Goal: Task Accomplishment & Management: Use online tool/utility

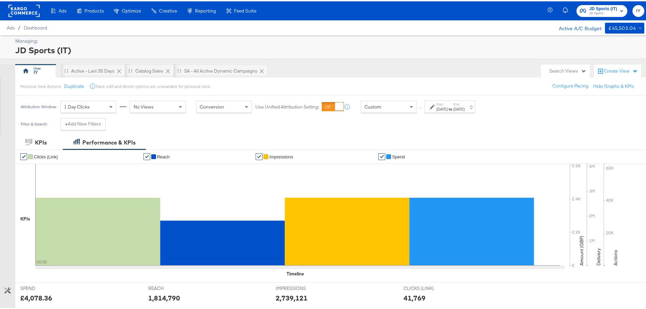
click at [447, 108] on div "[DATE]" at bounding box center [441, 107] width 11 height 5
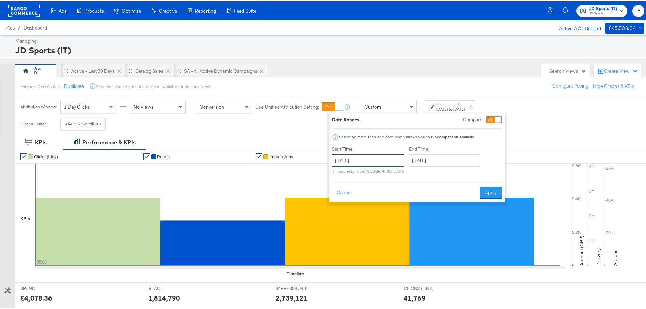
click at [380, 162] on input "[DATE]" at bounding box center [368, 159] width 72 height 12
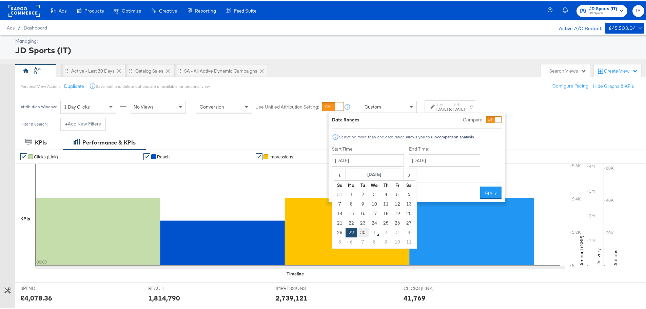
click at [365, 232] on td "30" at bounding box center [363, 230] width 12 height 9
type input "[DATE]"
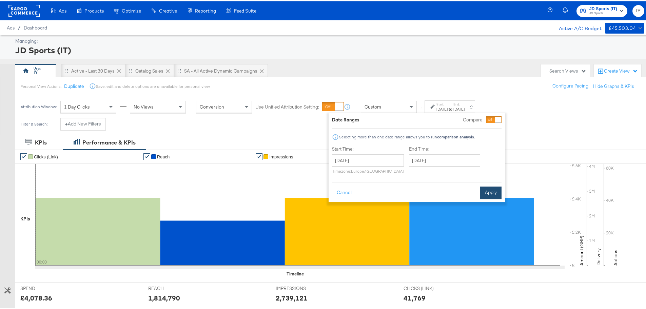
click at [492, 189] on button "Apply" at bounding box center [490, 191] width 21 height 12
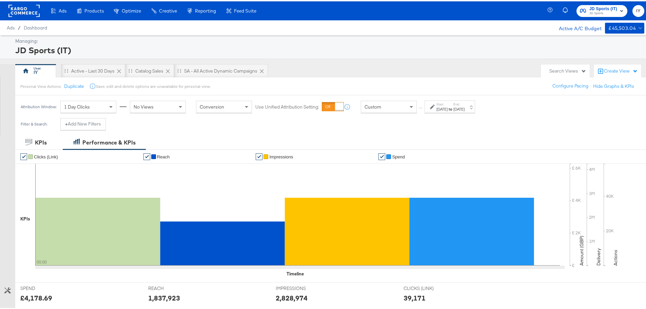
click at [399, 104] on div "Custom" at bounding box center [388, 106] width 55 height 12
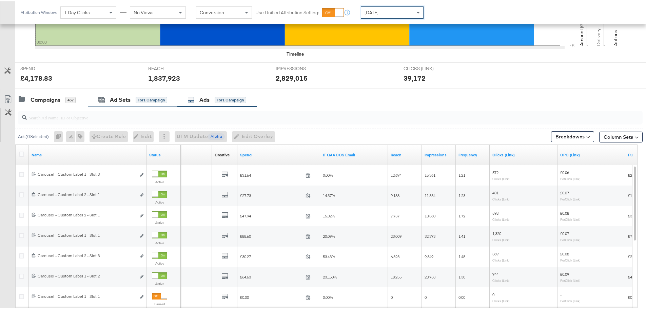
scroll to position [229, 0]
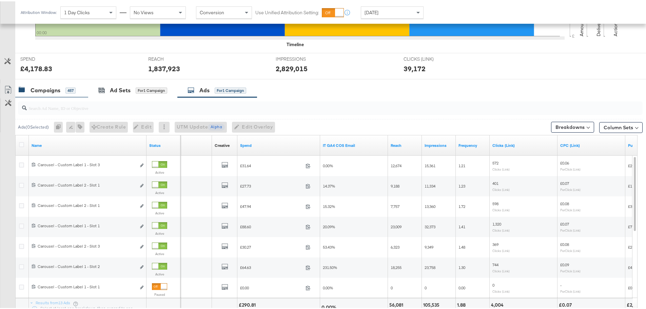
click at [63, 85] on div "Campaigns 457" at bounding box center [47, 89] width 57 height 8
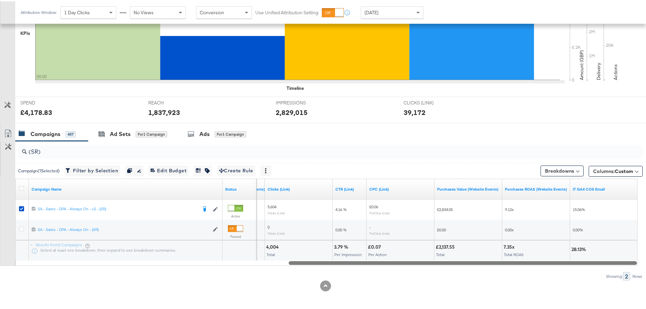
drag, startPoint x: 206, startPoint y: 263, endPoint x: 651, endPoint y: 254, distance: 444.9
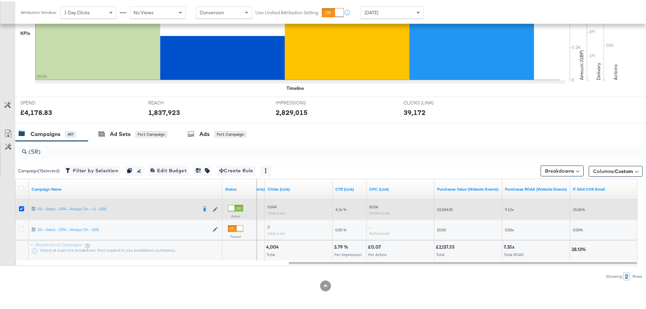
click at [21, 209] on icon at bounding box center [21, 207] width 5 height 5
click at [0, 0] on input "checkbox" at bounding box center [0, 0] width 0 height 0
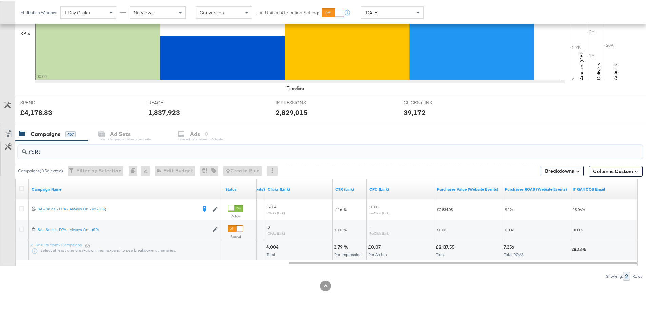
drag, startPoint x: 43, startPoint y: 149, endPoint x: -30, endPoint y: 150, distance: 73.6
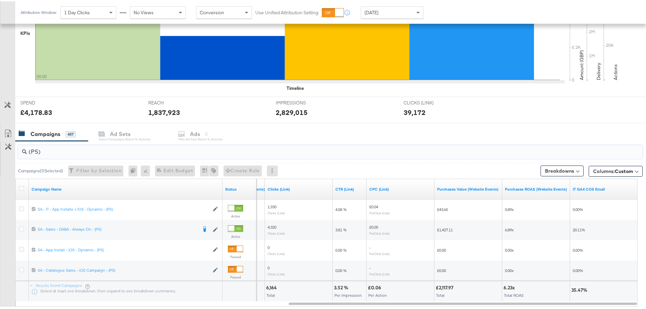
drag, startPoint x: 46, startPoint y: 149, endPoint x: -1, endPoint y: 151, distance: 47.8
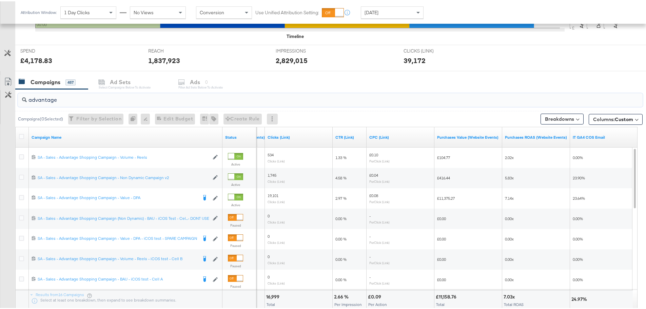
scroll to position [253, 0]
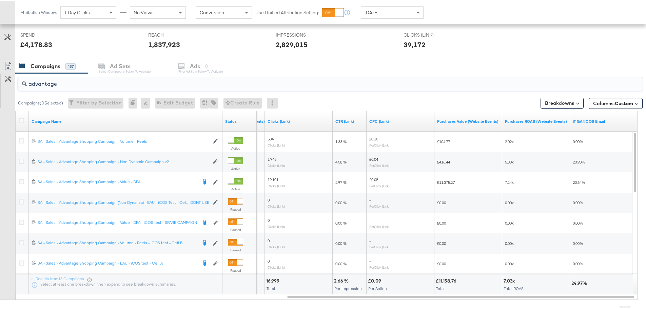
type input "advantage"
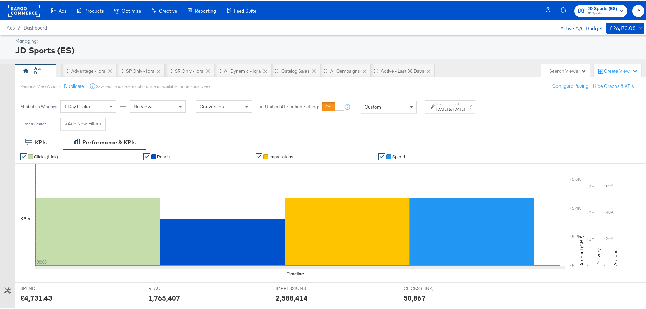
click at [453, 109] on strong "to" at bounding box center [450, 107] width 6 height 5
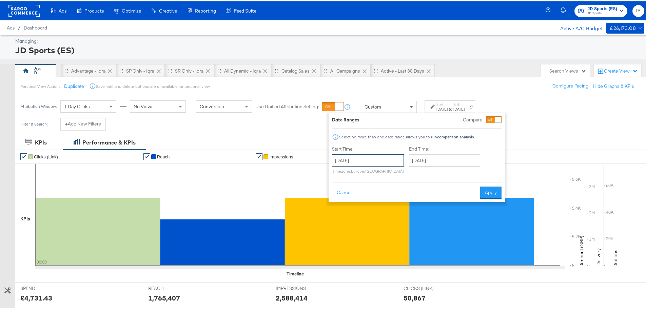
click at [390, 162] on input "September 28th 2025" at bounding box center [368, 159] width 72 height 12
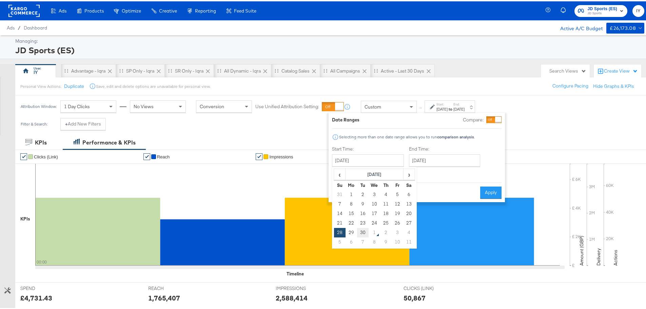
click at [360, 230] on td "30" at bounding box center [363, 230] width 12 height 9
type input "[DATE]"
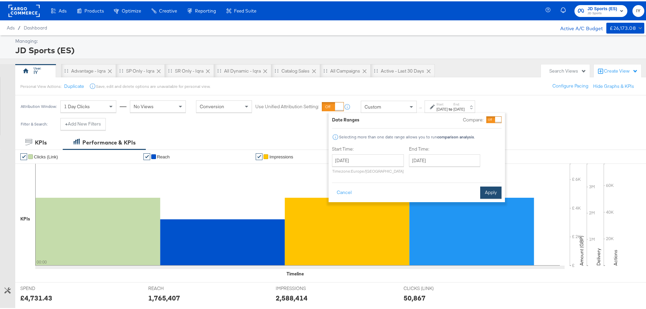
click at [492, 190] on button "Apply" at bounding box center [490, 191] width 21 height 12
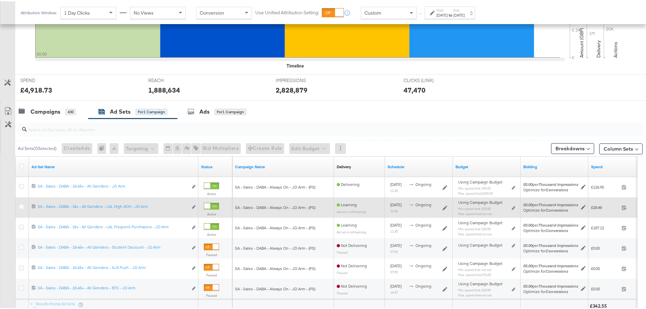
scroll to position [267, 0]
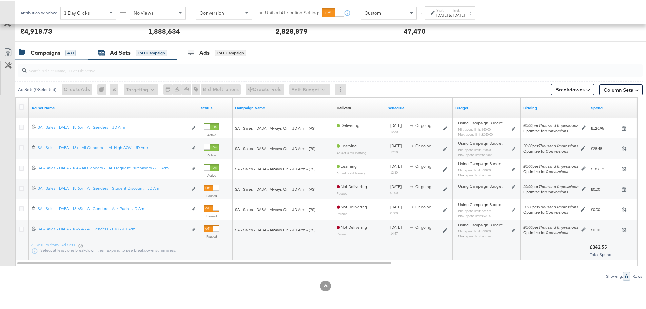
click at [53, 48] on div "Campaigns" at bounding box center [46, 51] width 30 height 8
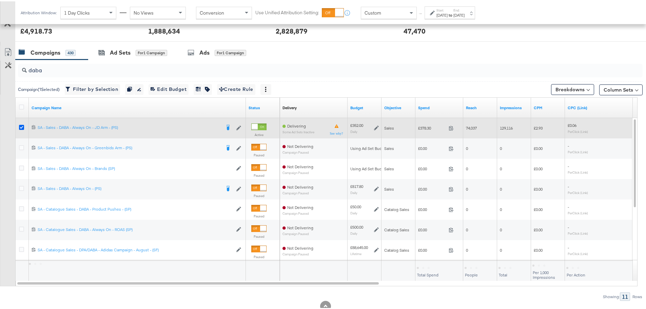
click at [21, 125] on icon at bounding box center [21, 125] width 5 height 5
click at [0, 0] on input "checkbox" at bounding box center [0, 0] width 0 height 0
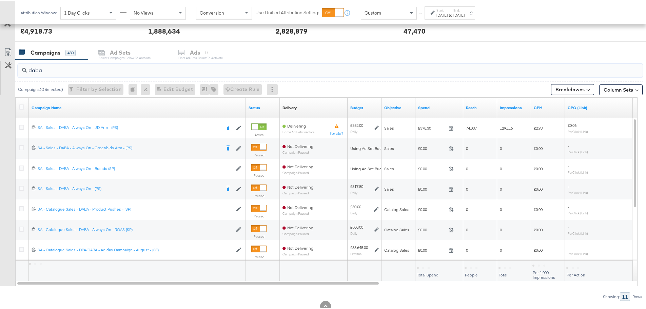
drag, startPoint x: 40, startPoint y: 69, endPoint x: -3, endPoint y: 66, distance: 42.8
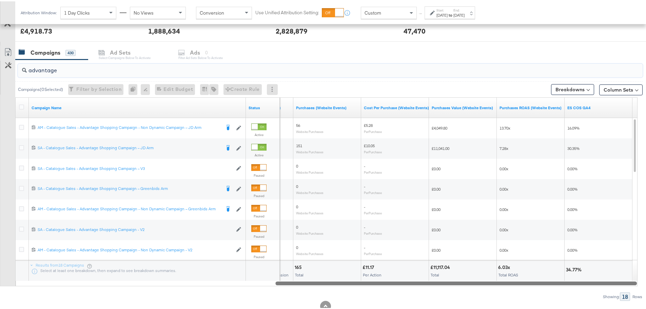
drag, startPoint x: 325, startPoint y: 283, endPoint x: 649, endPoint y: 280, distance: 323.4
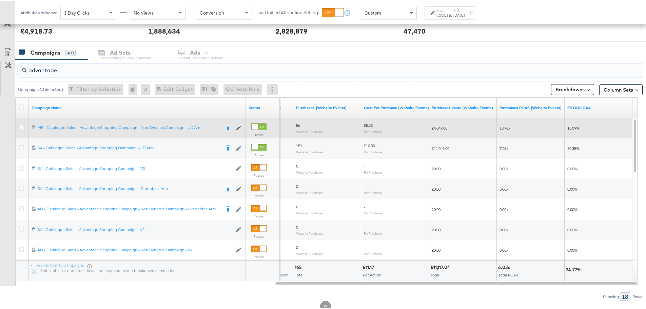
type input "advantage"
click at [18, 126] on div at bounding box center [22, 127] width 13 height 12
click at [22, 127] on icon at bounding box center [21, 125] width 5 height 5
click at [0, 0] on input "checkbox" at bounding box center [0, 0] width 0 height 0
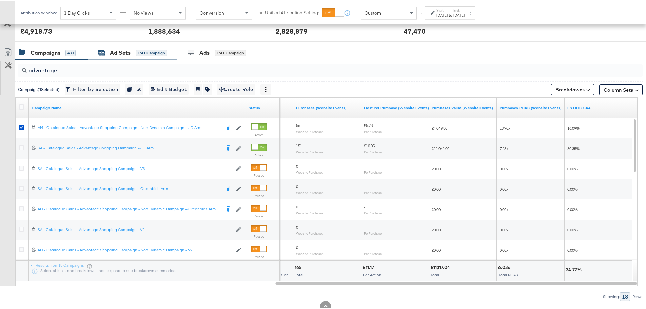
click at [116, 48] on div "Ad Sets" at bounding box center [120, 51] width 21 height 8
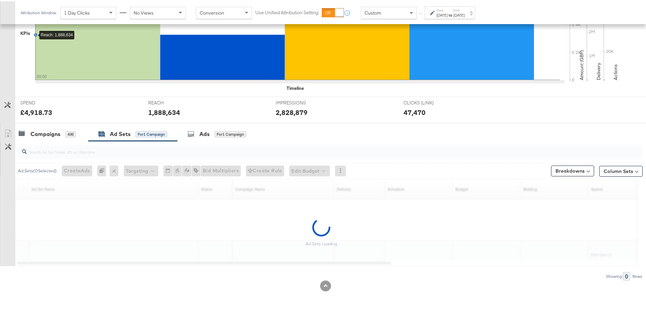
scroll to position [165, 0]
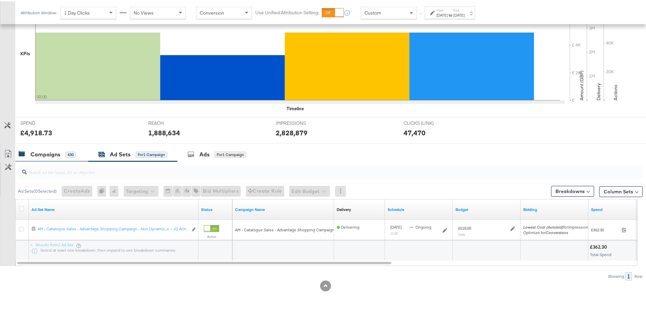
click at [58, 155] on div "Campaigns" at bounding box center [46, 153] width 30 height 8
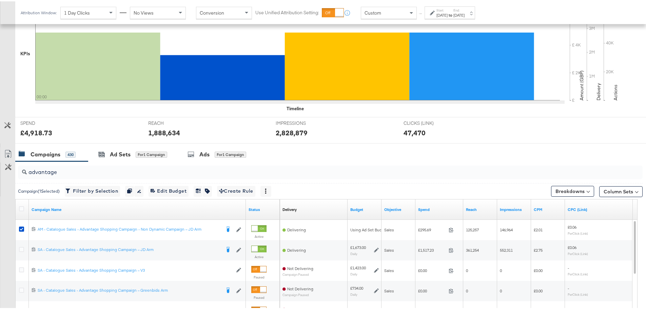
scroll to position [267, 0]
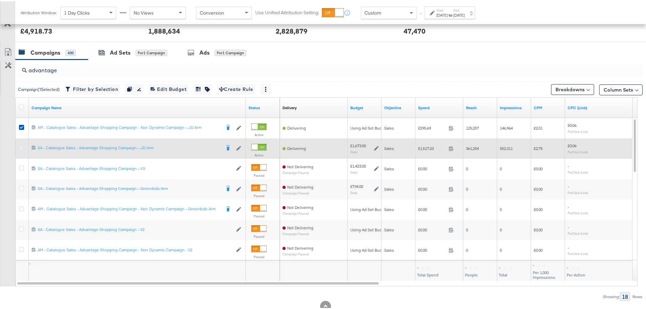
click at [20, 146] on icon at bounding box center [21, 146] width 5 height 5
click at [0, 0] on input "checkbox" at bounding box center [0, 0] width 0 height 0
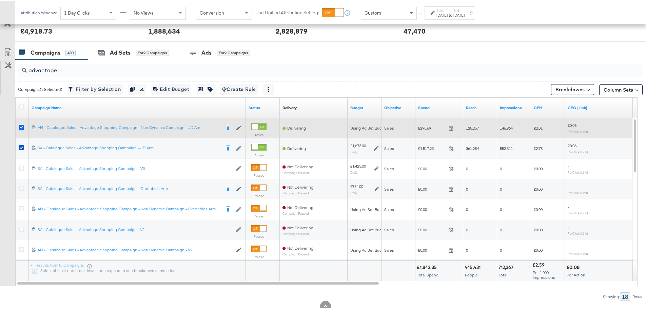
click at [21, 125] on icon at bounding box center [21, 125] width 5 height 5
click at [0, 0] on input "checkbox" at bounding box center [0, 0] width 0 height 0
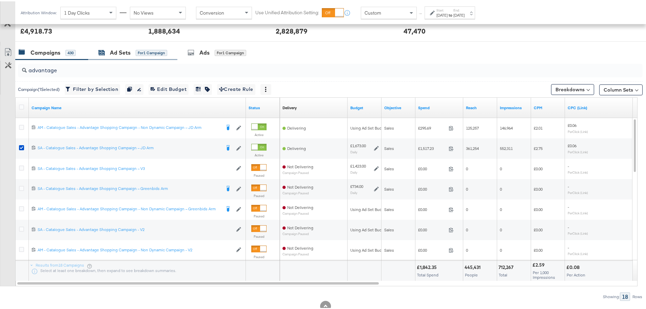
click at [113, 52] on div "Ad Sets" at bounding box center [120, 51] width 21 height 8
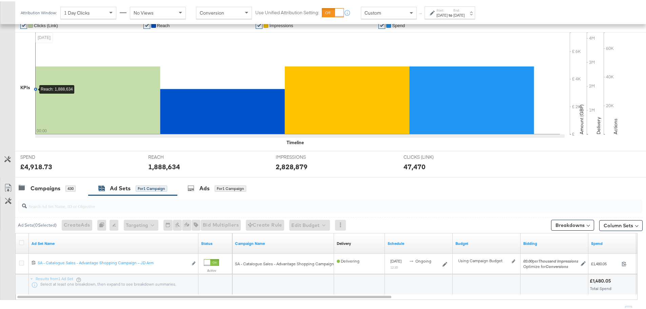
scroll to position [165, 0]
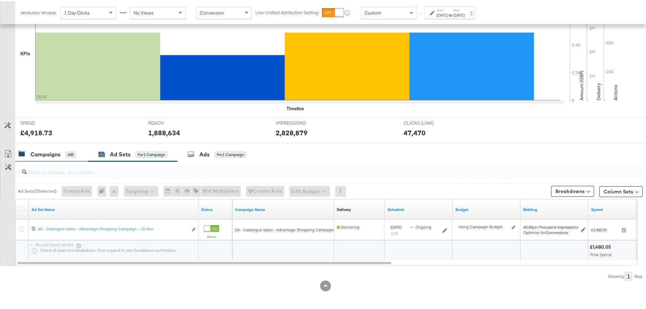
click at [50, 151] on div "Campaigns" at bounding box center [46, 153] width 30 height 8
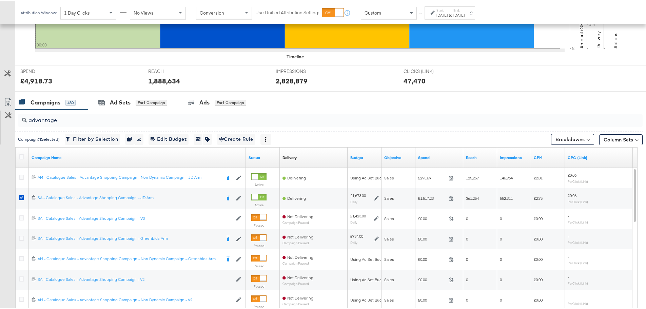
scroll to position [233, 0]
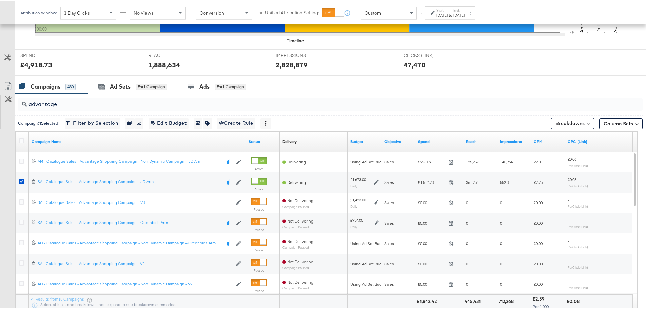
click at [383, 10] on div "Custom" at bounding box center [388, 12] width 55 height 12
click at [451, 19] on div "Attribution Window: 1 Day Clicks No Views Conversion Use Unified Attribution Se…" at bounding box center [249, 11] width 468 height 23
click at [447, 14] on div "[DATE]" at bounding box center [441, 13] width 11 height 5
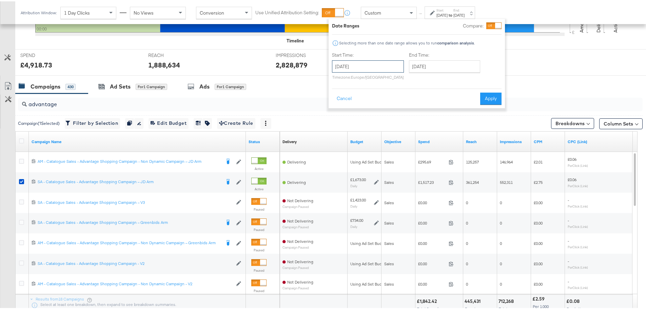
click at [366, 67] on input "[DATE]" at bounding box center [368, 65] width 72 height 12
click at [338, 137] on td "28" at bounding box center [340, 137] width 12 height 9
type input "September 28th 2025"
click at [431, 61] on input "[DATE]" at bounding box center [444, 65] width 71 height 12
click at [437, 136] on td "30" at bounding box center [440, 137] width 12 height 9
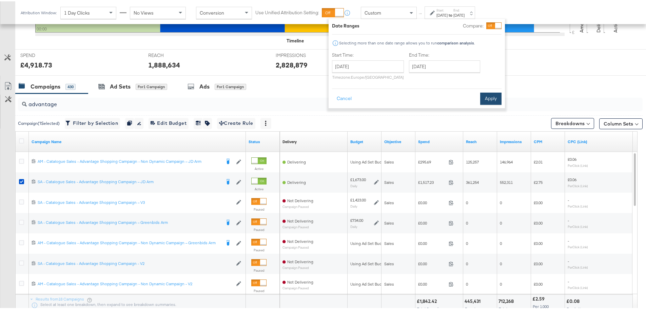
click at [499, 96] on button "Apply" at bounding box center [490, 97] width 21 height 12
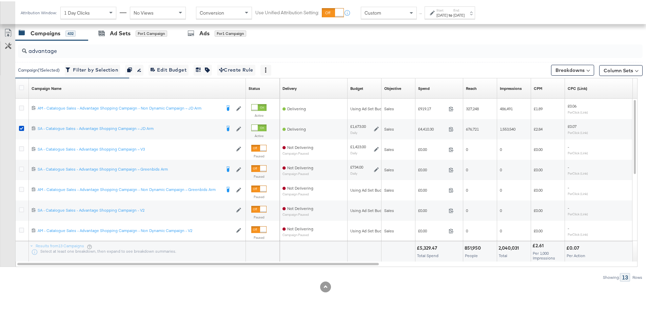
scroll to position [287, 0]
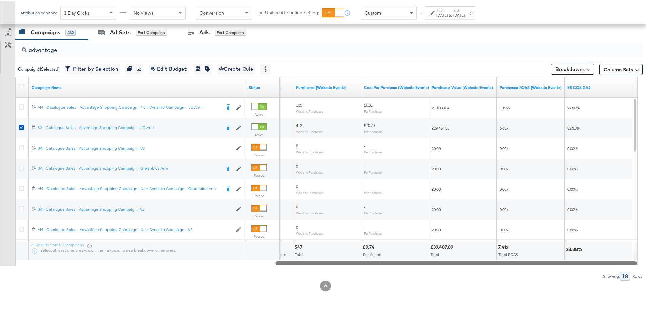
drag, startPoint x: 333, startPoint y: 263, endPoint x: 601, endPoint y: 254, distance: 268.6
click at [601, 254] on div "Campaign Name Status CTR (Link) Purchases (Website Events) Cost Per Purchase (W…" at bounding box center [326, 170] width 622 height 189
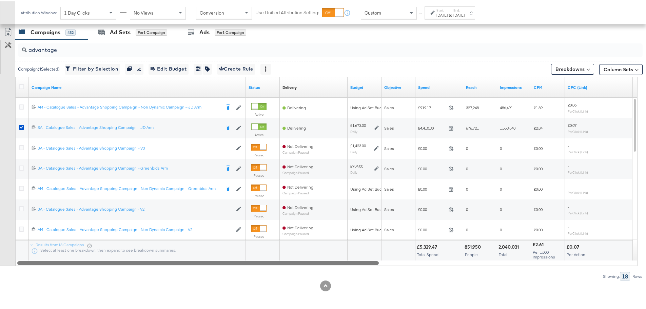
drag, startPoint x: 118, startPoint y: 261, endPoint x: 188, endPoint y: 145, distance: 136.0
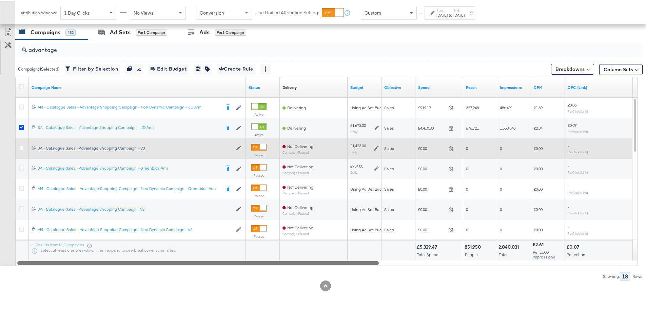
click at [63, 271] on div "advantage Campaign ( 1 Selected) Filter by Selection Filter 1 campaign Duplicat…" at bounding box center [321, 158] width 642 height 241
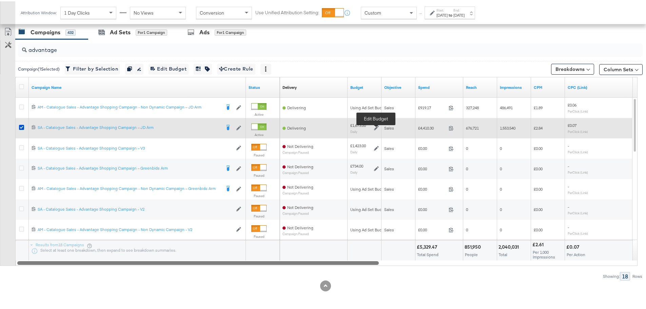
click at [377, 126] on icon at bounding box center [376, 126] width 5 height 5
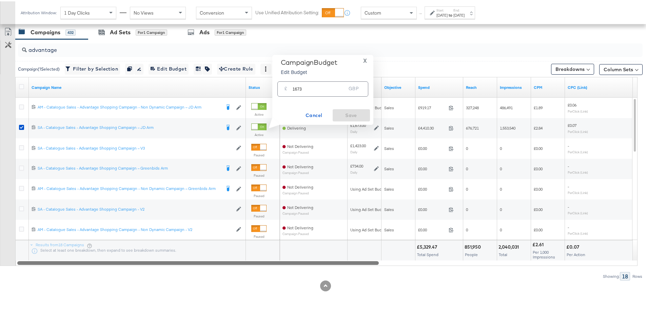
click at [405, 8] on div "Custom" at bounding box center [388, 12] width 55 height 12
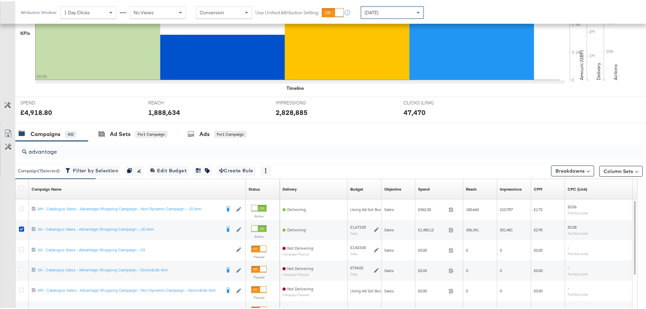
scroll to position [287, 0]
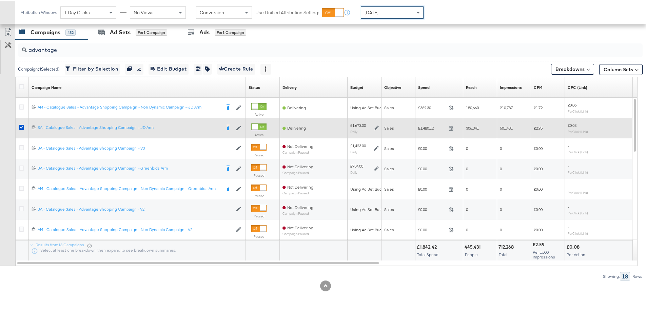
click at [376, 127] on icon at bounding box center [376, 126] width 5 height 5
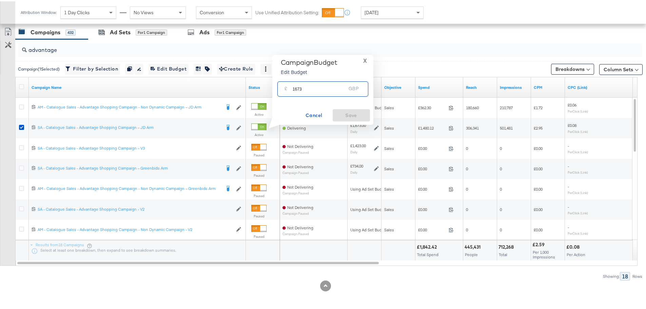
click at [297, 88] on input "1673" at bounding box center [320, 85] width 54 height 15
type input "1573"
click at [354, 111] on span "Save" at bounding box center [351, 114] width 32 height 8
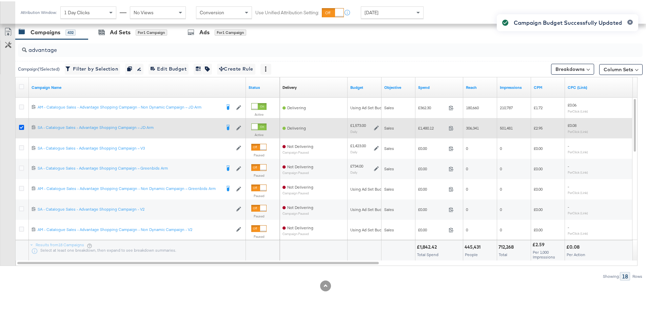
click at [20, 126] on icon at bounding box center [21, 125] width 5 height 5
click at [0, 0] on input "checkbox" at bounding box center [0, 0] width 0 height 0
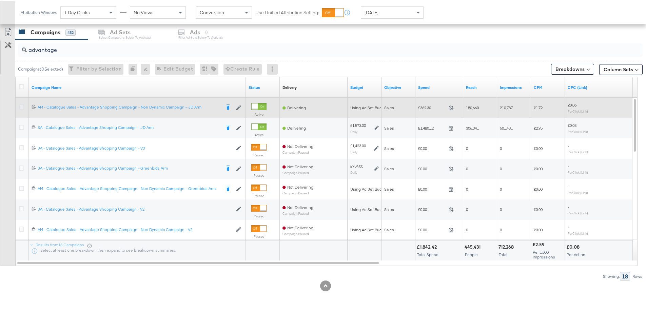
click at [20, 106] on icon at bounding box center [21, 105] width 5 height 5
click at [0, 0] on input "checkbox" at bounding box center [0, 0] width 0 height 0
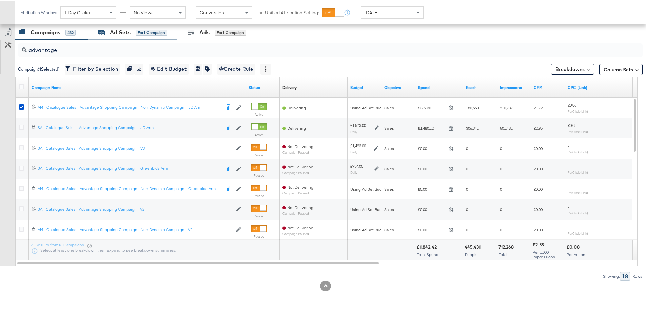
click at [110, 33] on div "Ad Sets" at bounding box center [120, 31] width 21 height 8
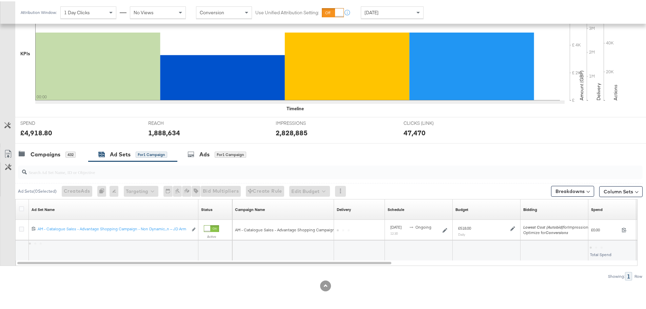
scroll to position [165, 0]
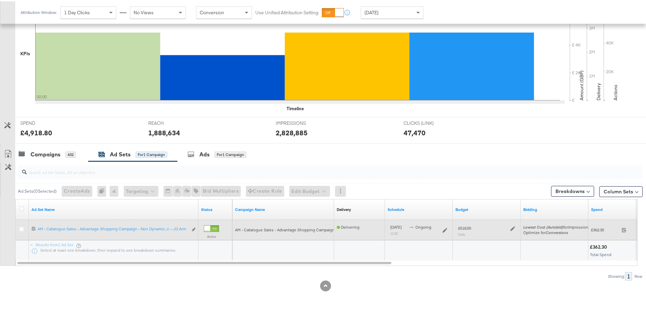
click at [513, 227] on icon at bounding box center [512, 227] width 5 height 5
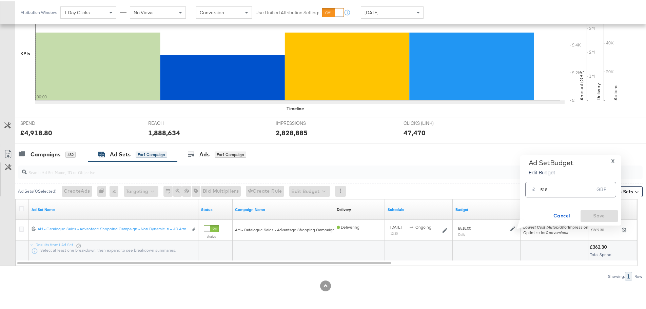
click at [541, 188] on input "518" at bounding box center [567, 185] width 54 height 15
click at [542, 188] on input "518" at bounding box center [567, 185] width 54 height 15
type input "618"
click at [595, 211] on span "Save" at bounding box center [599, 214] width 32 height 8
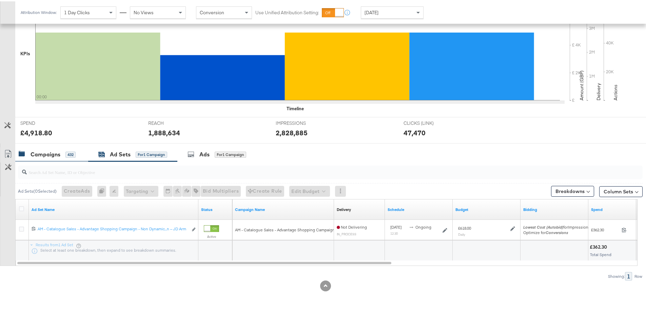
click at [47, 153] on div "Campaigns" at bounding box center [46, 153] width 30 height 8
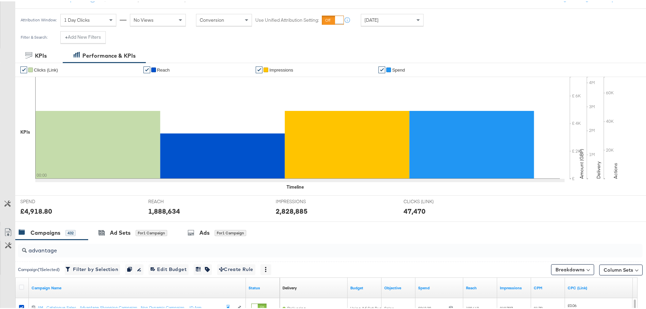
scroll to position [237, 0]
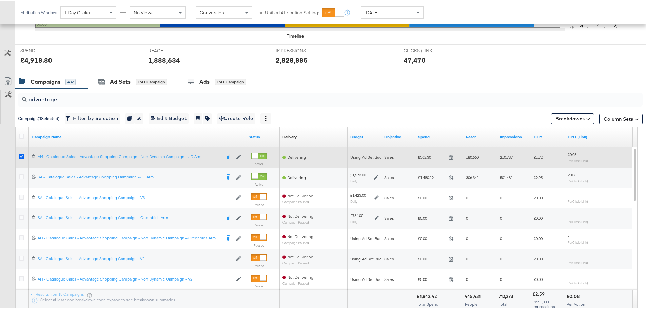
click at [20, 155] on icon at bounding box center [21, 155] width 5 height 5
click at [0, 0] on input "checkbox" at bounding box center [0, 0] width 0 height 0
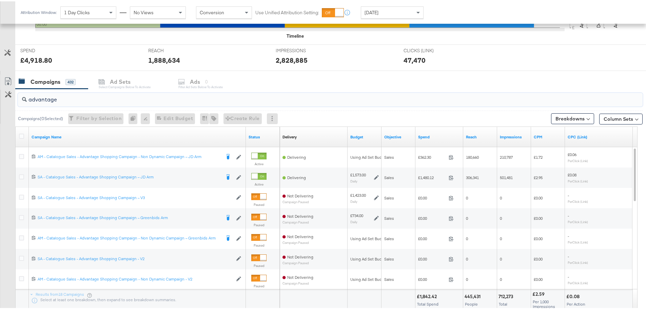
drag, startPoint x: 73, startPoint y: 96, endPoint x: -127, endPoint y: 92, distance: 200.4
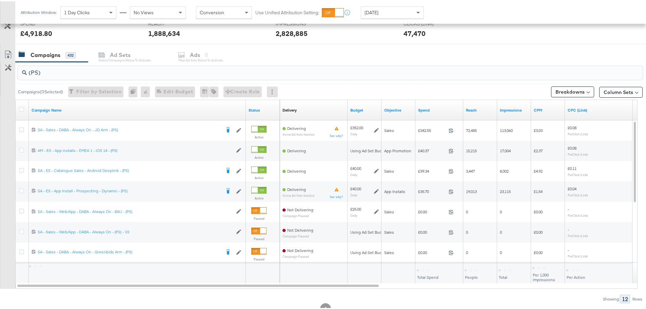
scroll to position [271, 0]
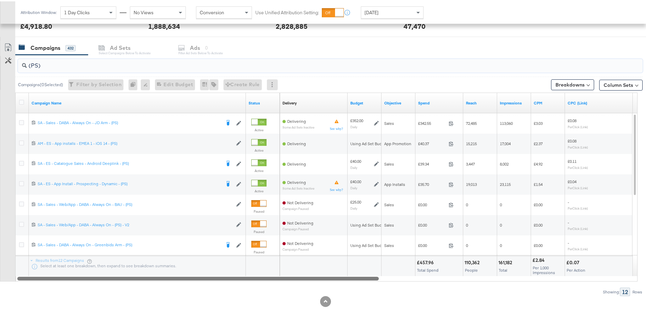
drag, startPoint x: 268, startPoint y: 276, endPoint x: 220, endPoint y: 288, distance: 50.0
click at [221, 288] on div "(PS) Campaigns ( 0 Selected) Filter by Selection Filter 0 campaigns 0 Rename 0 …" at bounding box center [321, 174] width 642 height 241
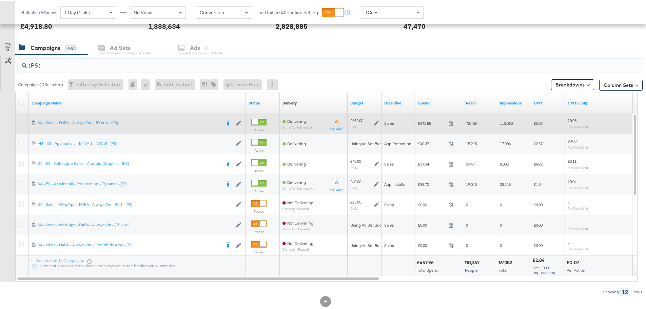
type input "(PS)"
click at [20, 119] on icon at bounding box center [21, 121] width 5 height 5
click at [0, 0] on input "checkbox" at bounding box center [0, 0] width 0 height 0
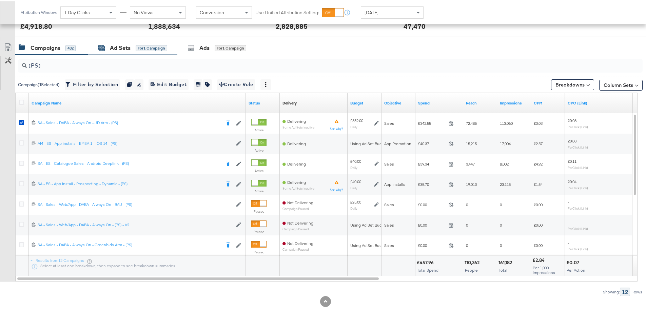
click at [104, 44] on icon at bounding box center [101, 46] width 6 height 6
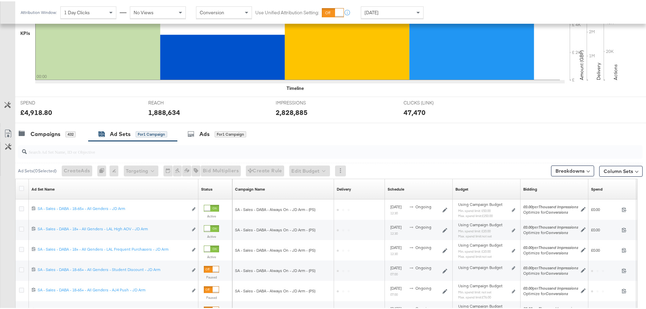
scroll to position [266, 0]
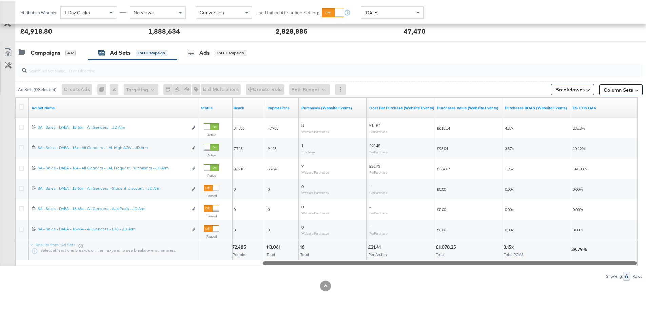
drag, startPoint x: 275, startPoint y: 260, endPoint x: 565, endPoint y: 256, distance: 290.6
click at [565, 256] on div "Ad Set Name Status Reach Impressions Purchases (Website Events) Cost Per Purcha…" at bounding box center [326, 180] width 622 height 168
